Goal: Task Accomplishment & Management: Manage account settings

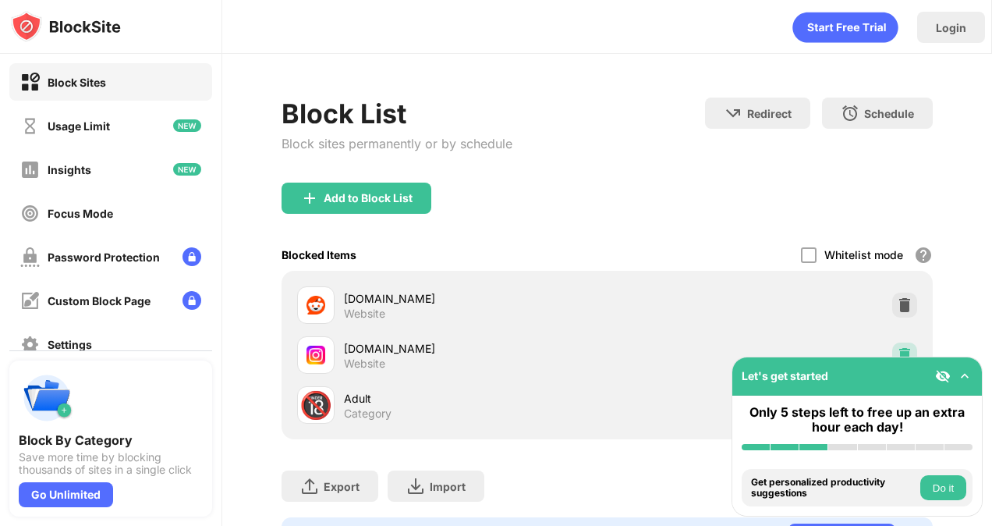
click at [897, 351] on img at bounding box center [905, 355] width 16 height 16
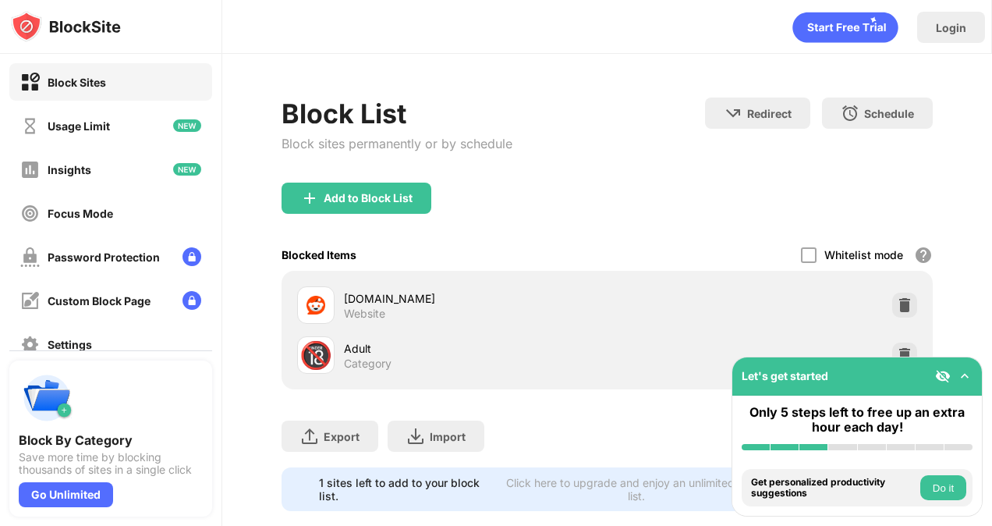
click at [392, 179] on div "Block List Block sites permanently or by schedule" at bounding box center [397, 139] width 231 height 85
click at [409, 193] on div "Add to Block List" at bounding box center [368, 198] width 89 height 12
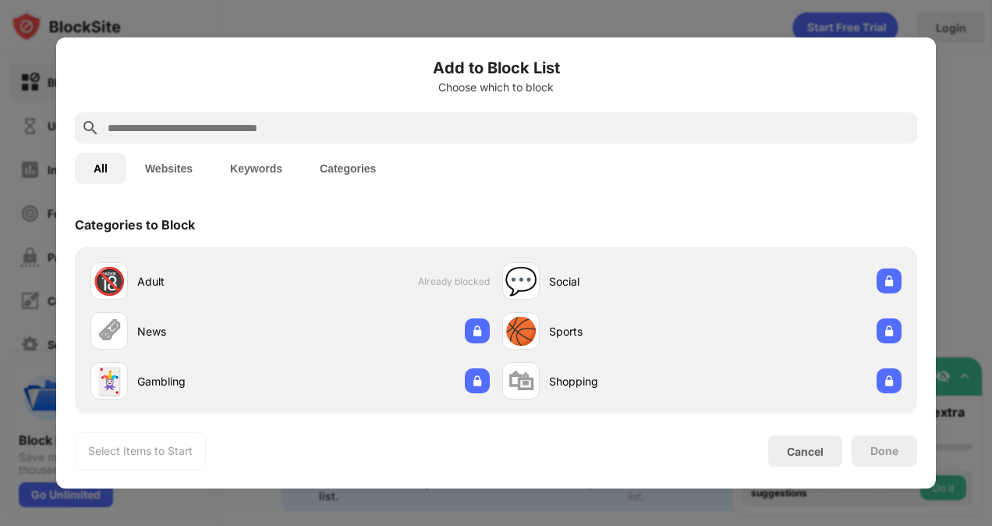
click at [465, 127] on input "text" at bounding box center [508, 128] width 805 height 19
type input "*"
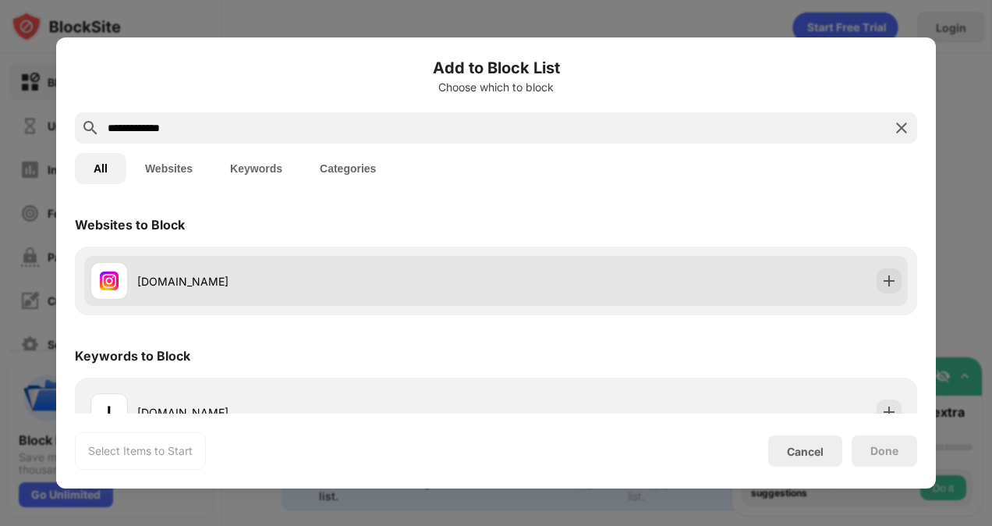
type input "**********"
click at [859, 290] on div "[DOMAIN_NAME]" at bounding box center [496, 281] width 824 height 50
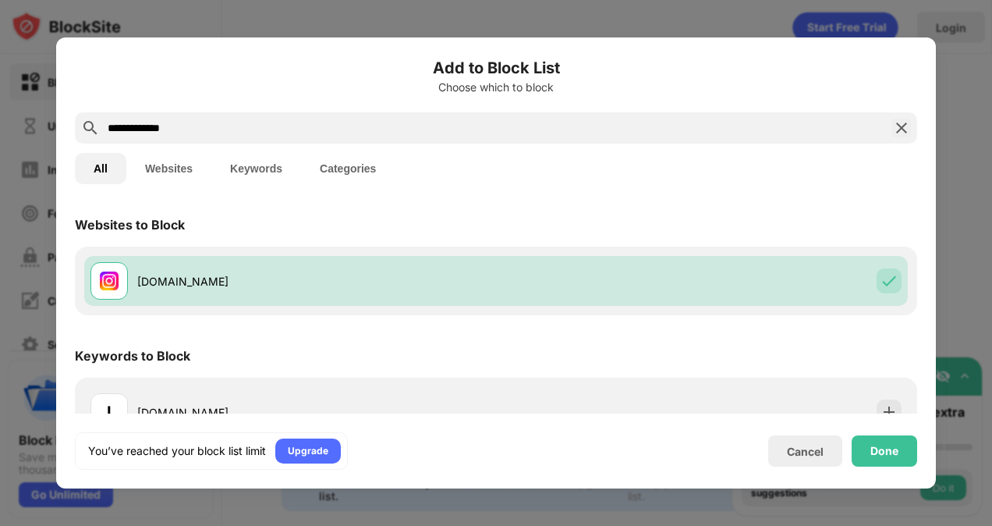
click at [885, 466] on div "You’ve reached your block list limit Upgrade Cancel Done" at bounding box center [496, 450] width 842 height 37
click at [877, 455] on div "Done" at bounding box center [884, 451] width 28 height 12
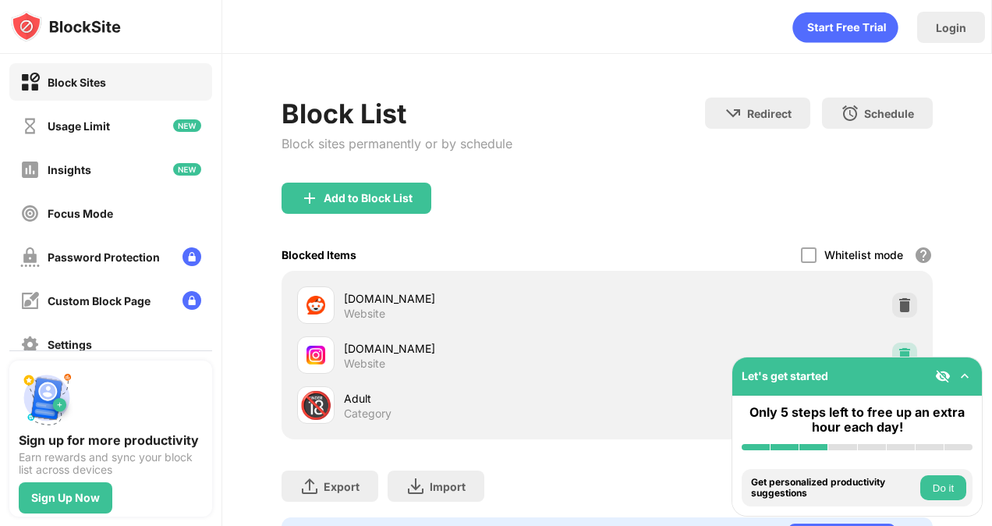
drag, startPoint x: 897, startPoint y: 356, endPoint x: 878, endPoint y: 347, distance: 20.6
click at [897, 356] on img at bounding box center [905, 355] width 16 height 16
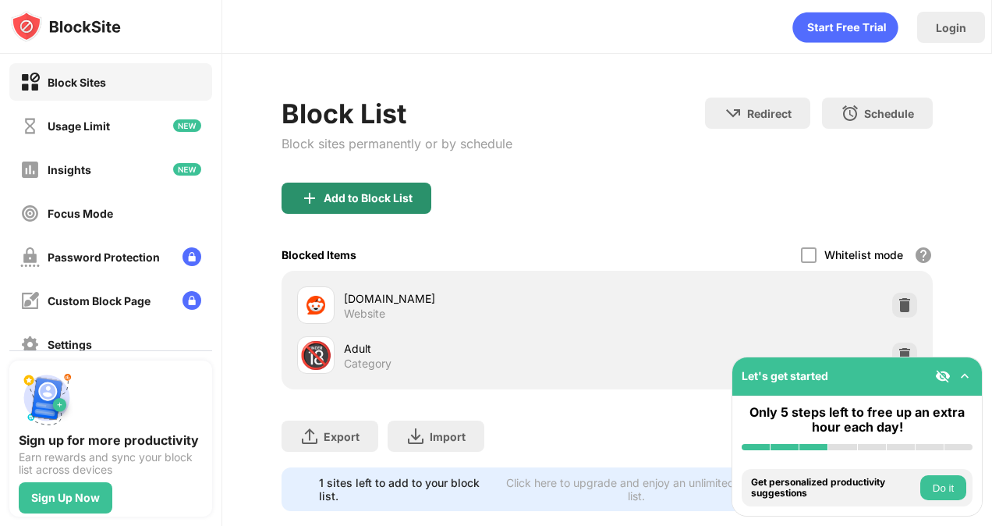
click at [425, 182] on div "Add to Block List" at bounding box center [357, 197] width 150 height 31
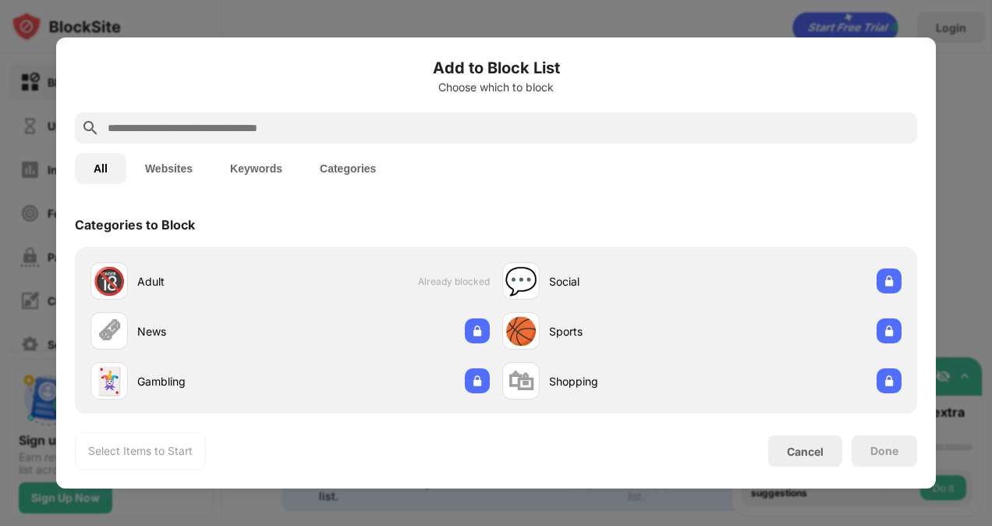
click at [431, 131] on input "text" at bounding box center [508, 128] width 805 height 19
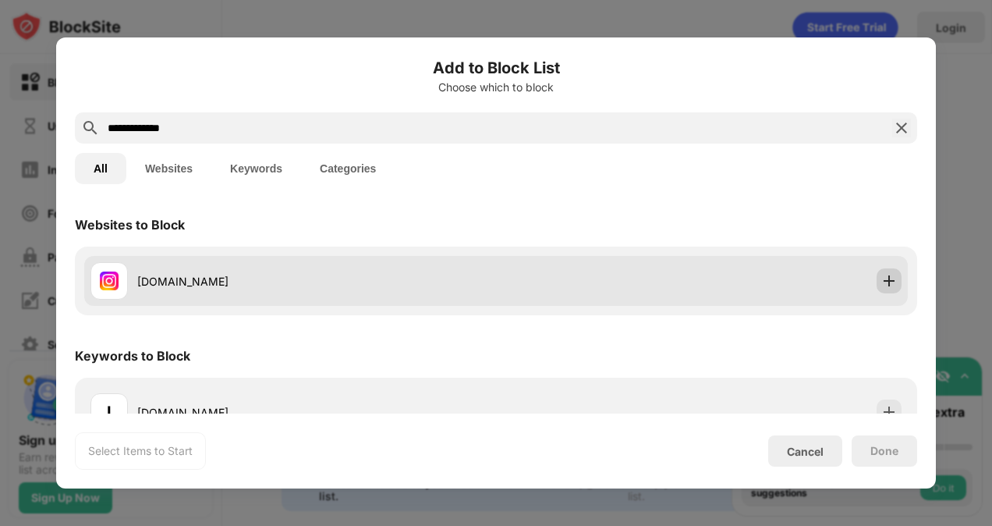
type input "**********"
click at [877, 282] on div at bounding box center [889, 280] width 25 height 25
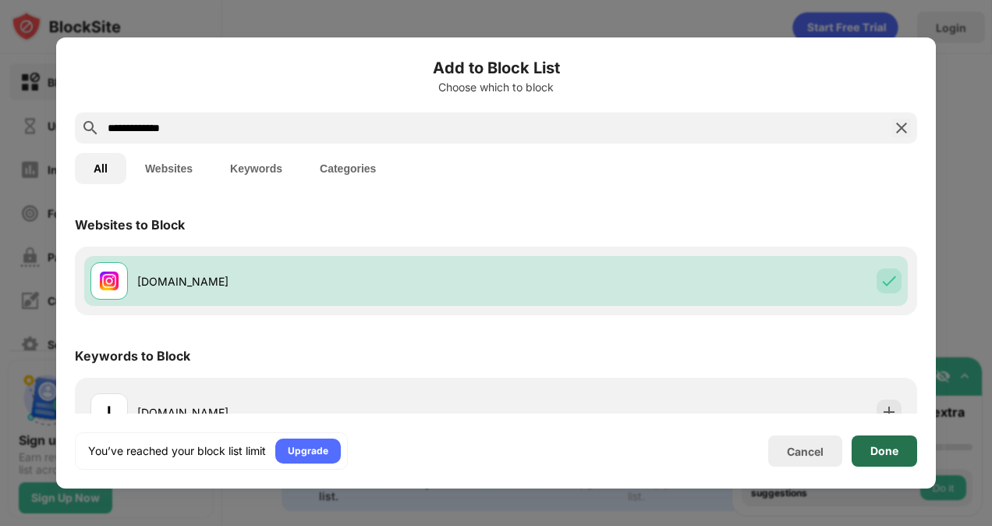
click at [893, 453] on div "Done" at bounding box center [884, 451] width 28 height 12
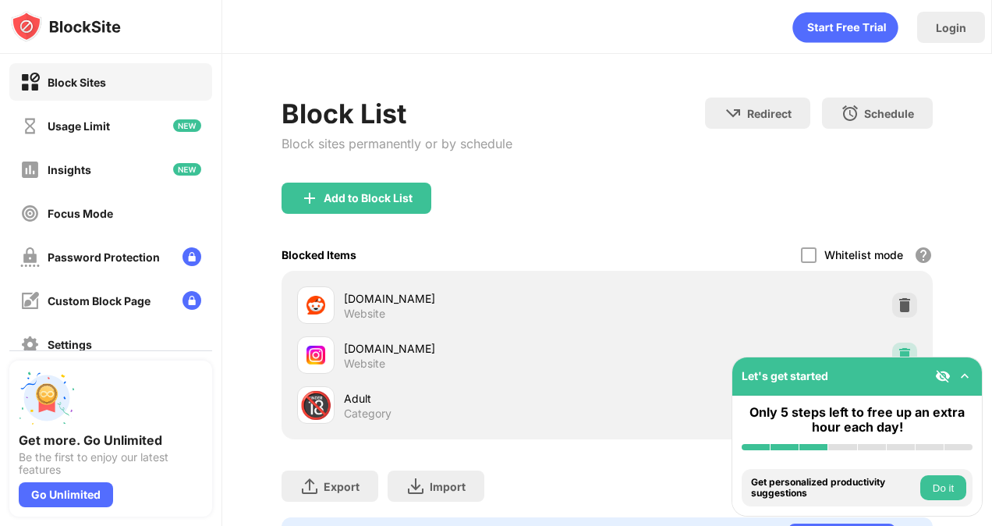
drag, startPoint x: 891, startPoint y: 347, endPoint x: 811, endPoint y: 289, distance: 99.4
click at [897, 348] on img at bounding box center [905, 355] width 16 height 16
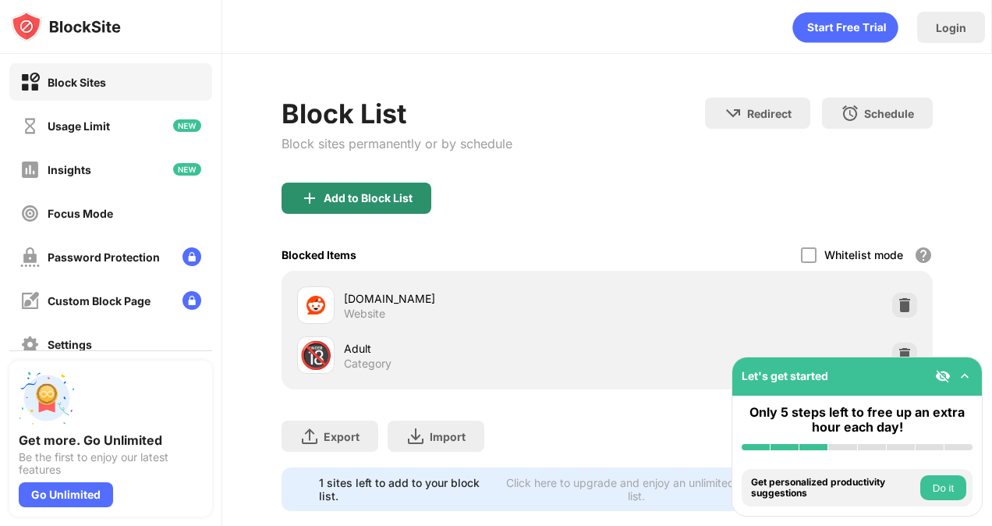
click at [424, 197] on div "Add to Block List" at bounding box center [357, 197] width 150 height 31
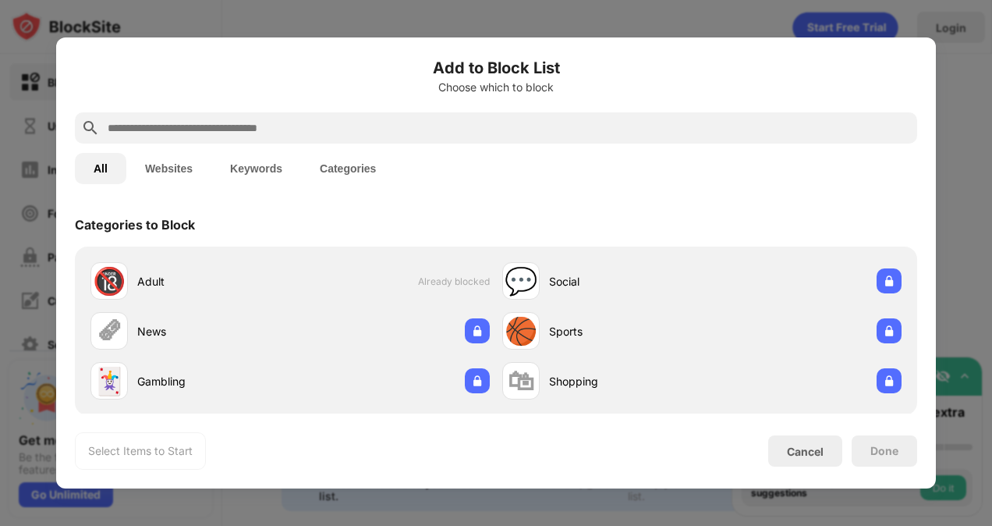
click at [384, 125] on input "text" at bounding box center [508, 128] width 805 height 19
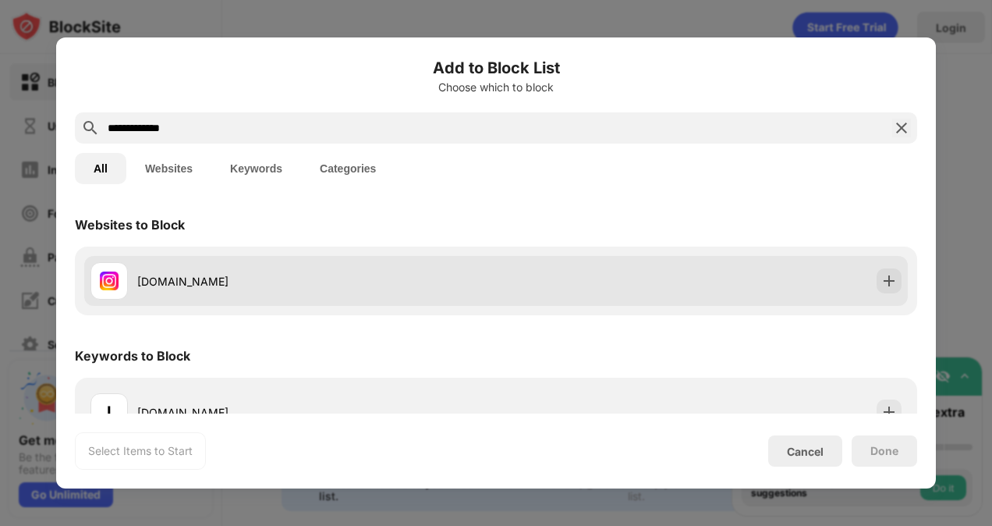
type input "**********"
click at [877, 291] on div at bounding box center [889, 280] width 25 height 25
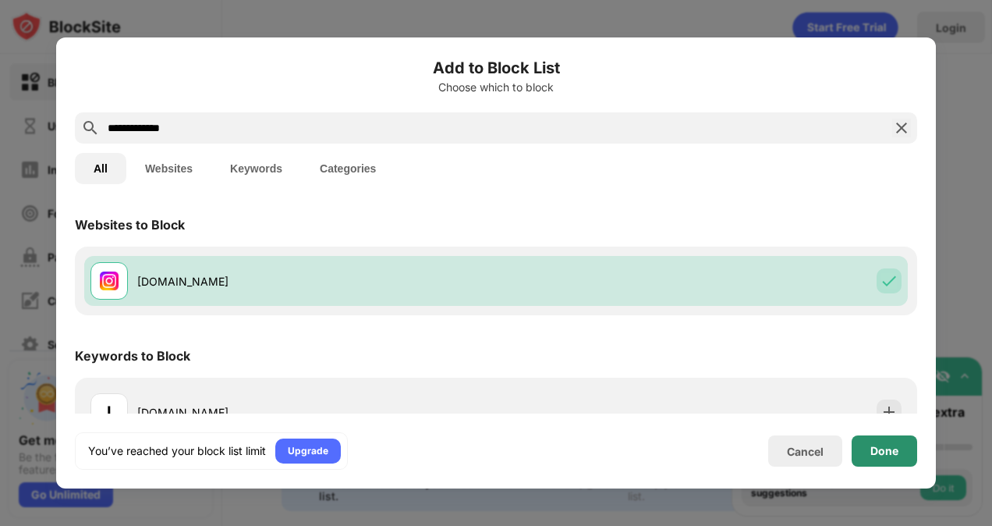
drag, startPoint x: 872, startPoint y: 452, endPoint x: 864, endPoint y: 445, distance: 10.5
click at [872, 452] on div "Done" at bounding box center [884, 451] width 28 height 12
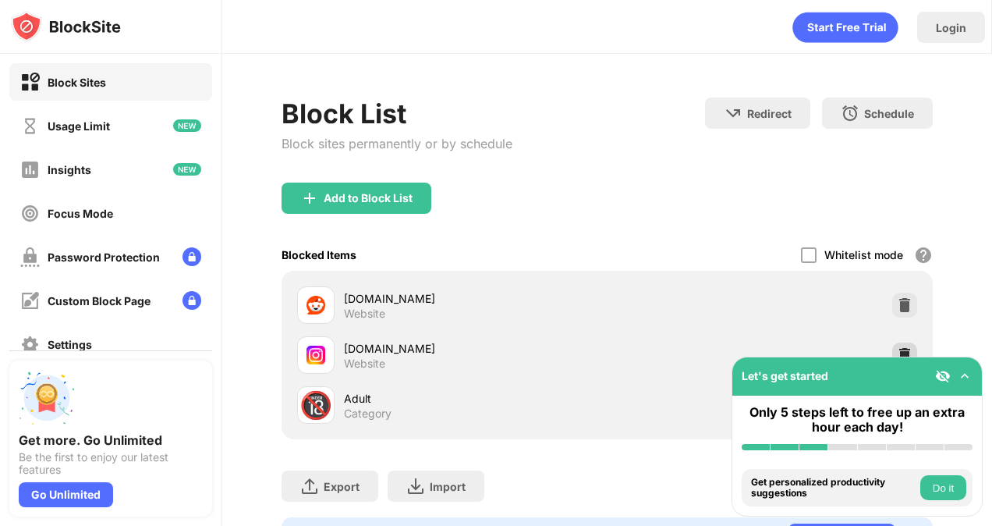
click at [901, 343] on div at bounding box center [904, 354] width 25 height 25
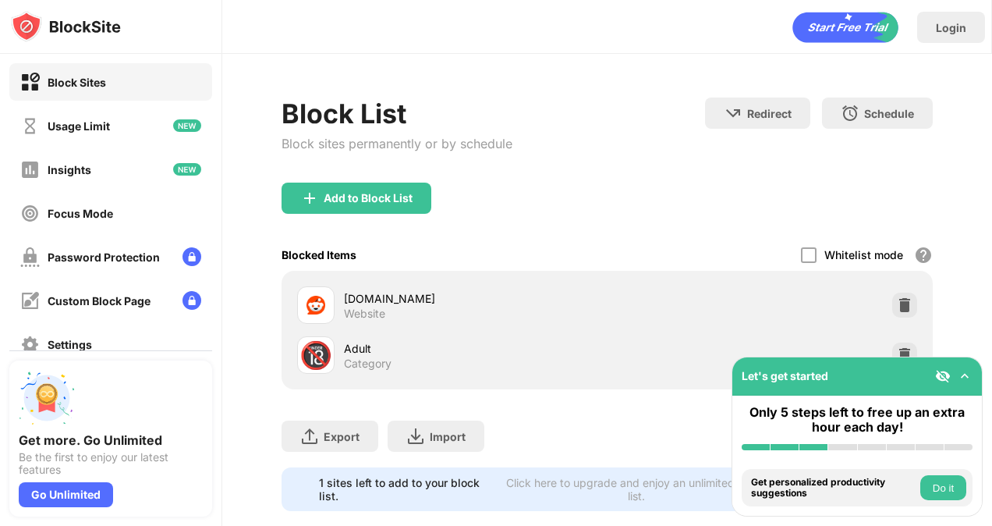
click at [412, 190] on div "Add to Block List" at bounding box center [357, 197] width 150 height 31
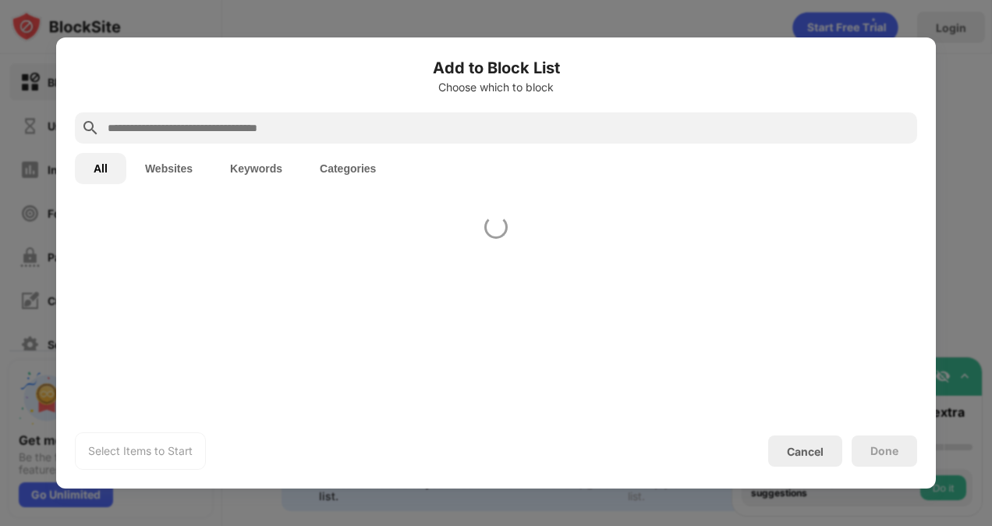
click at [444, 153] on div "All Websites Keywords Categories" at bounding box center [496, 169] width 842 height 50
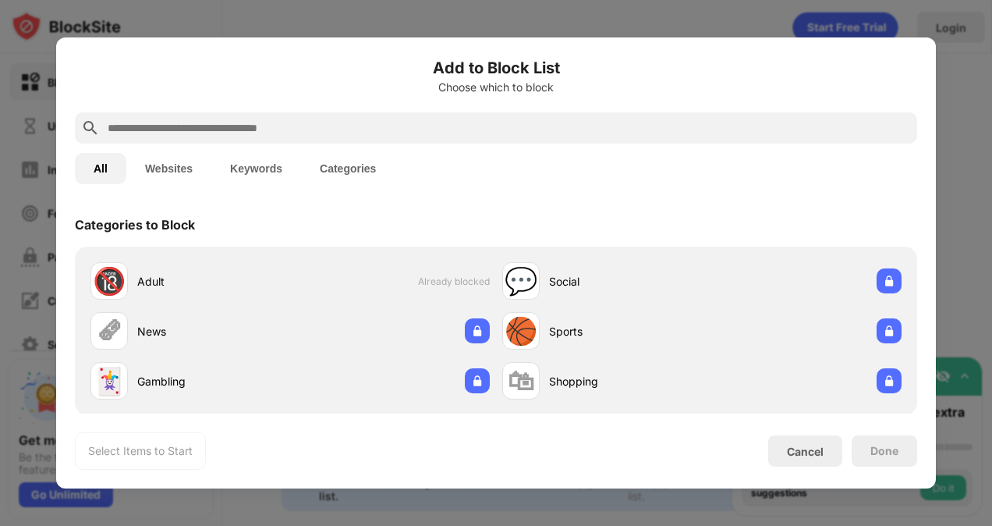
click at [431, 131] on input "text" at bounding box center [508, 128] width 805 height 19
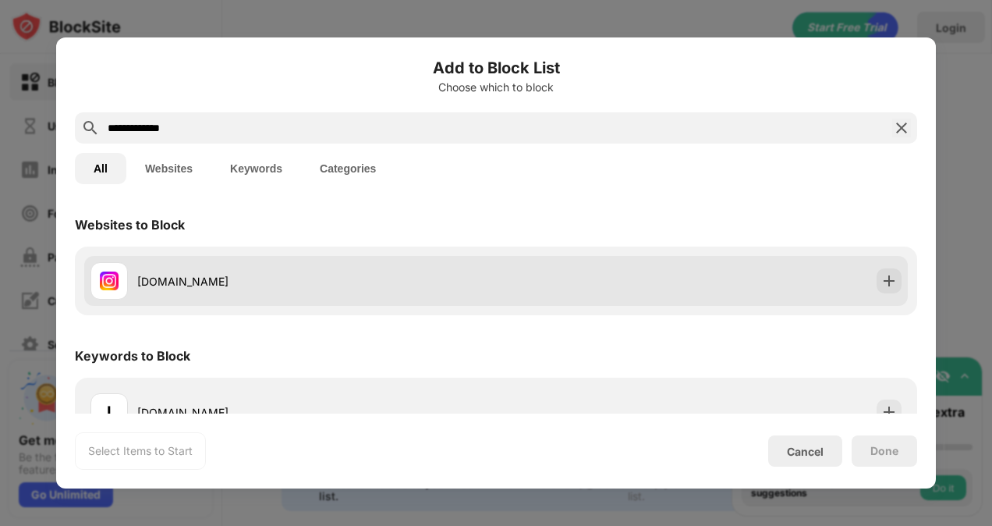
type input "**********"
click at [873, 267] on div "[DOMAIN_NAME]" at bounding box center [496, 281] width 824 height 50
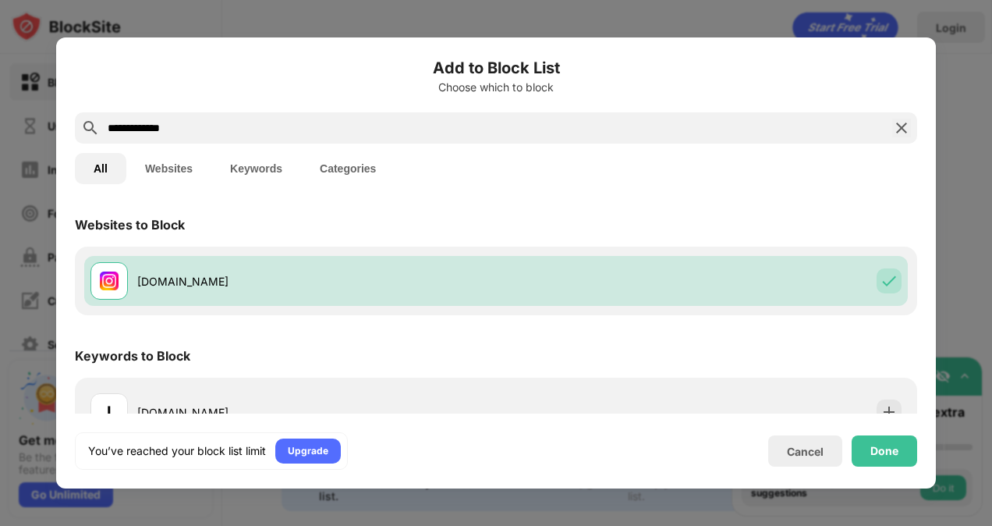
click at [892, 456] on div "Done" at bounding box center [884, 451] width 28 height 12
